Goal: Transaction & Acquisition: Purchase product/service

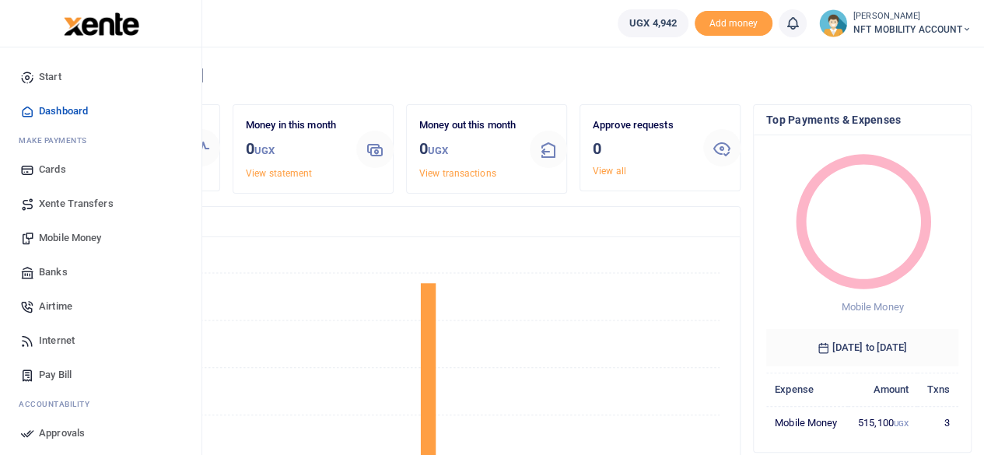
scroll to position [12, 12]
click at [70, 244] on span "Mobile Money" at bounding box center [70, 238] width 62 height 16
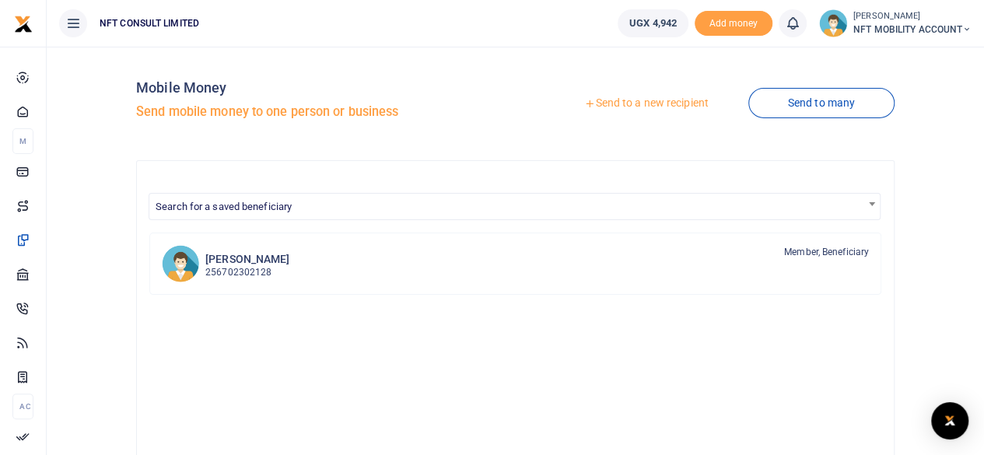
click at [621, 101] on link "Send to a new recipient" at bounding box center [646, 103] width 203 height 28
click at [636, 96] on link "Send to a new recipient" at bounding box center [646, 103] width 203 height 28
click at [610, 99] on link "Send to a new recipient" at bounding box center [646, 103] width 203 height 28
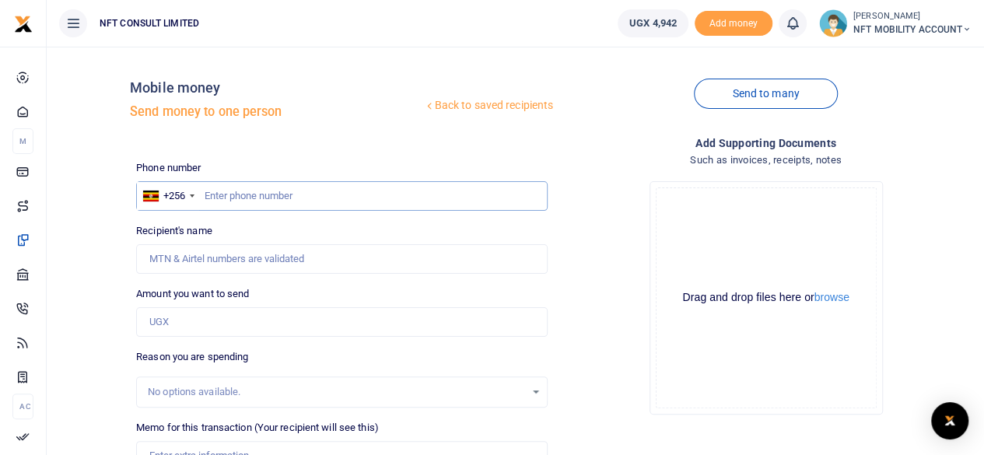
click at [248, 208] on input "text" at bounding box center [342, 196] width 412 height 30
type input "754921143"
type input "Angella Lugaba"
type input "763368309"
type input "Ian Murungi"
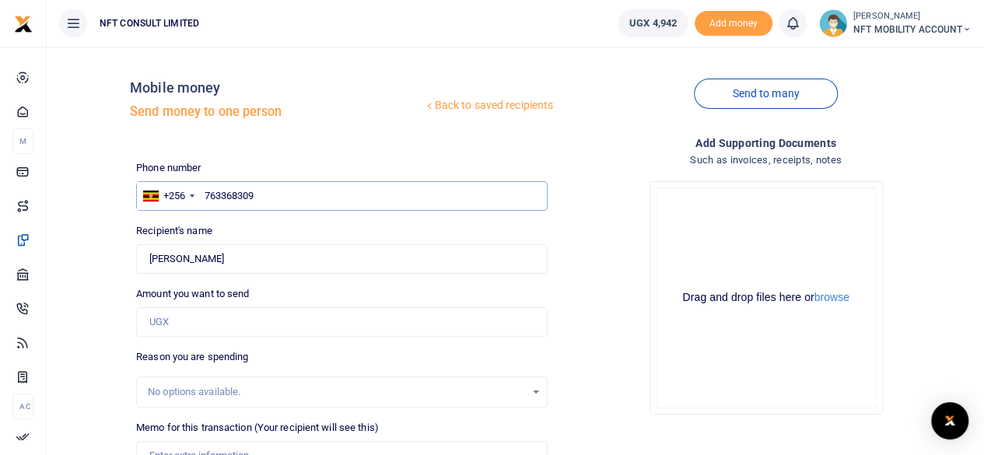
type input "763368309"
